Goal: Obtain resource: Obtain resource

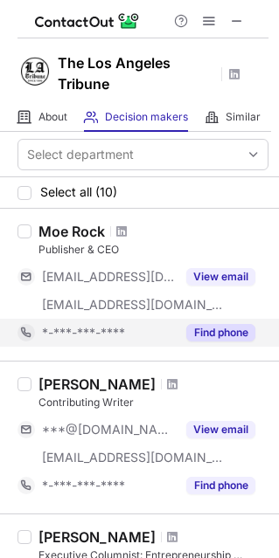
click at [222, 334] on button "Find phone" at bounding box center [220, 332] width 69 height 17
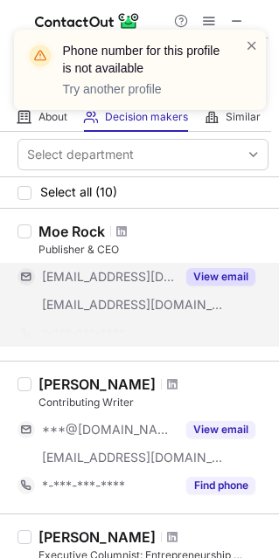
click at [230, 276] on button "View email" at bounding box center [220, 276] width 69 height 17
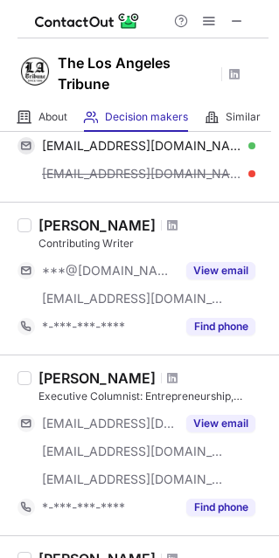
scroll to position [108, 0]
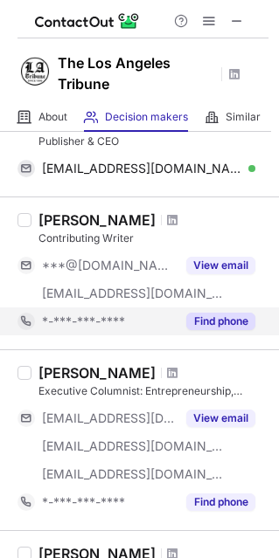
click at [229, 317] on button "Find phone" at bounding box center [220, 321] width 69 height 17
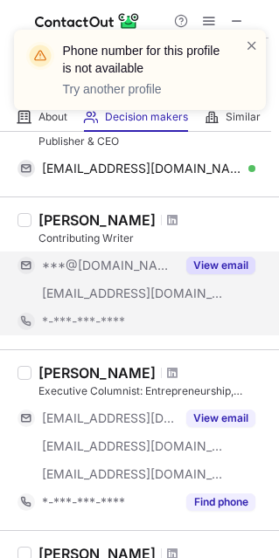
click at [205, 264] on button "View email" at bounding box center [220, 265] width 69 height 17
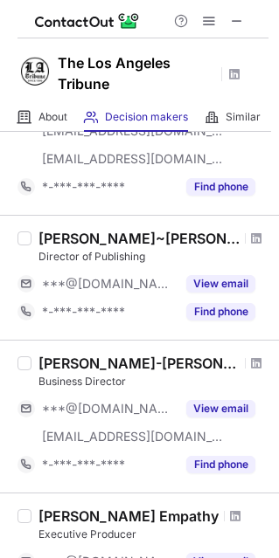
scroll to position [763, 0]
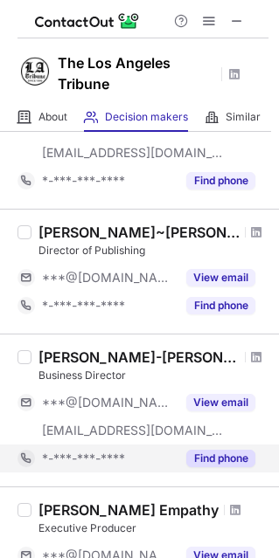
click at [201, 455] on button "Find phone" at bounding box center [220, 458] width 69 height 17
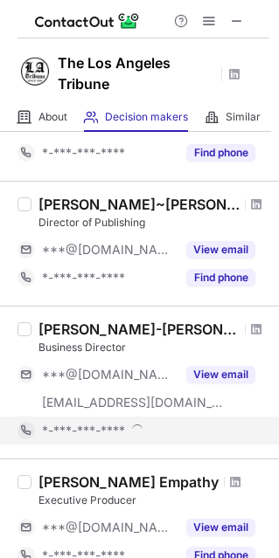
scroll to position [736, 0]
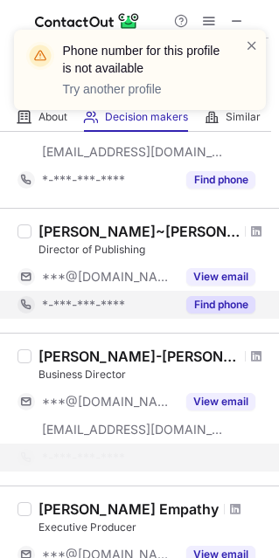
click at [221, 307] on button "Find phone" at bounding box center [220, 304] width 69 height 17
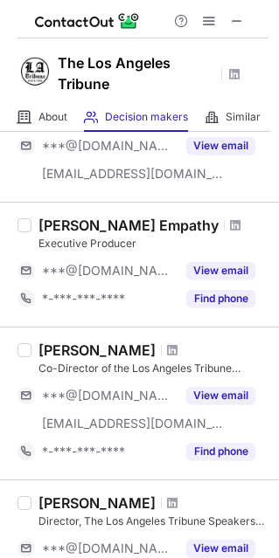
scroll to position [1173, 0]
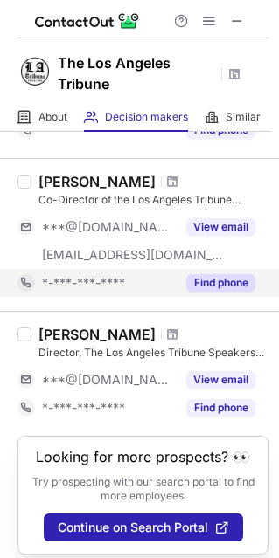
click at [203, 286] on button "Find phone" at bounding box center [220, 282] width 69 height 17
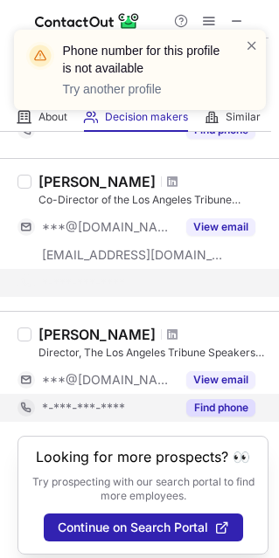
click at [210, 399] on button "Find phone" at bounding box center [220, 407] width 69 height 17
